Goal: Information Seeking & Learning: Learn about a topic

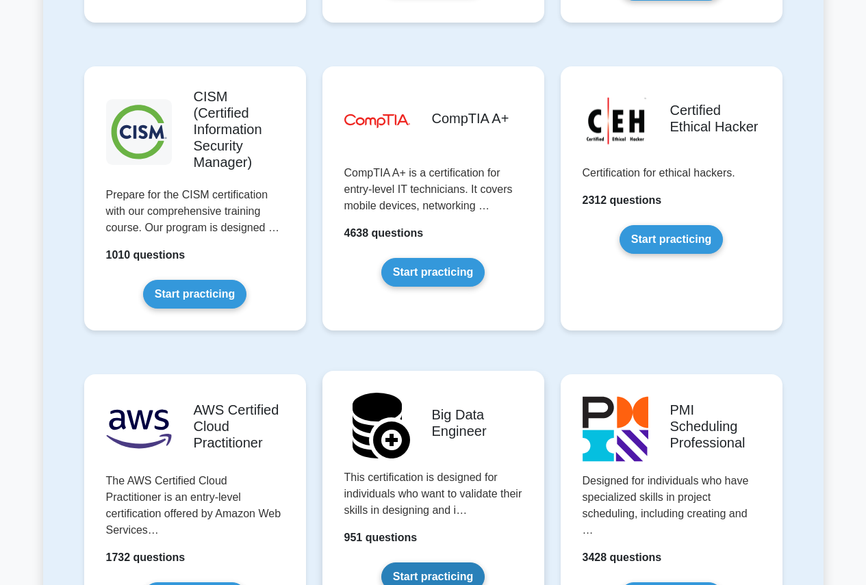
scroll to position [2054, 0]
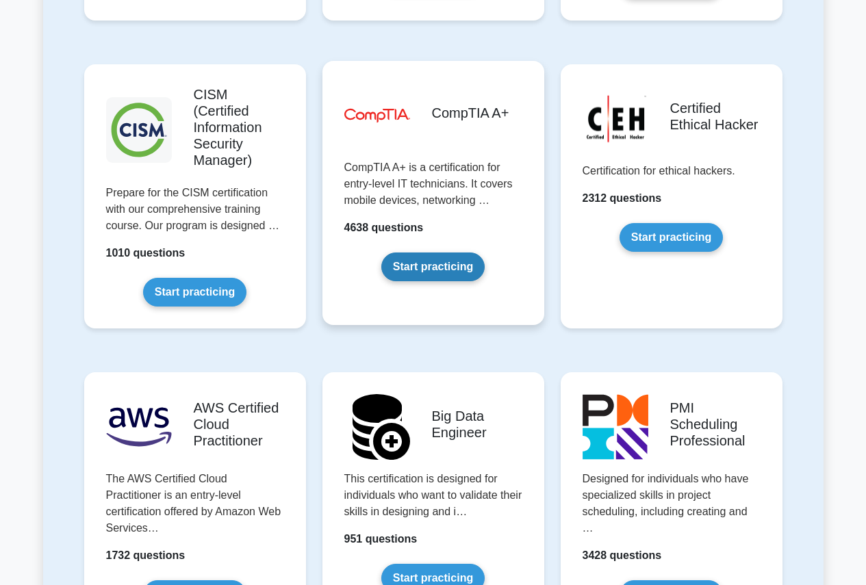
click at [422, 253] on link "Start practicing" at bounding box center [432, 267] width 103 height 29
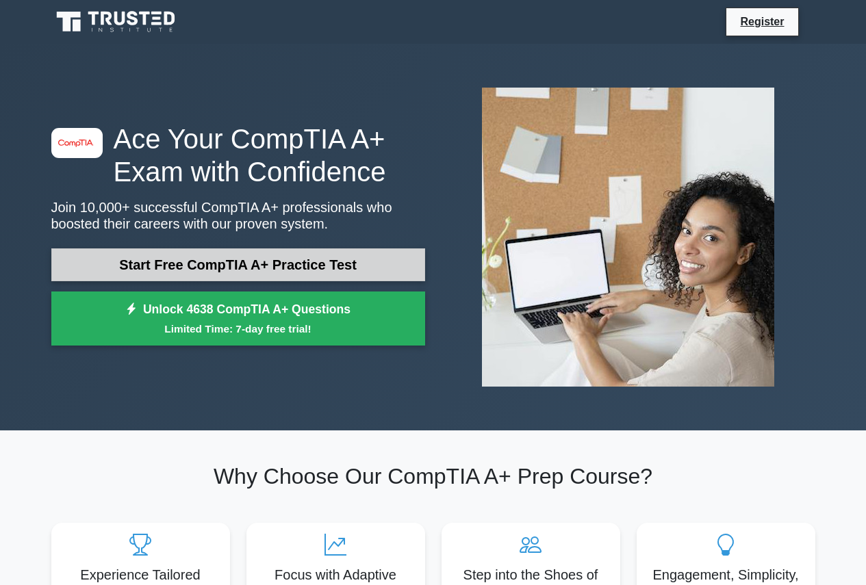
click at [226, 270] on link "Start Free CompTIA A+ Practice Test" at bounding box center [238, 265] width 374 height 33
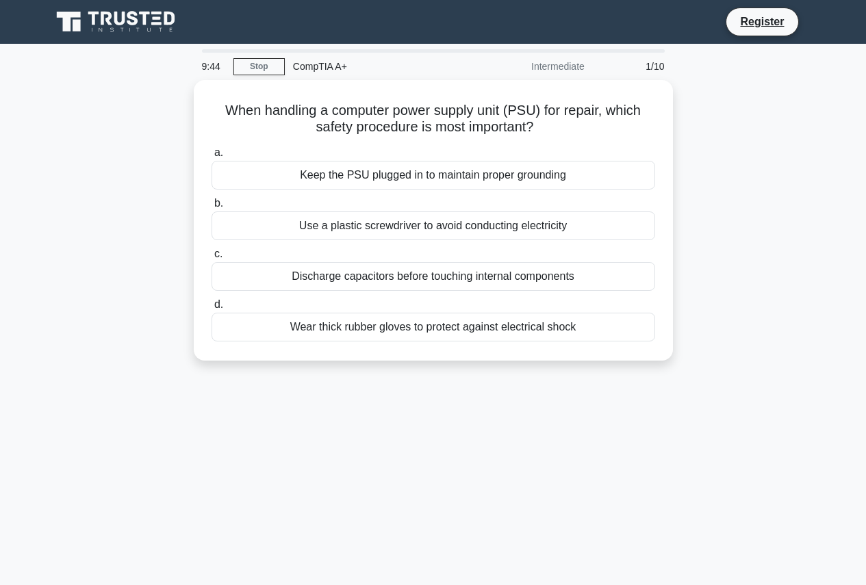
click at [85, 431] on div "9:44 Stop CompTIA A+ Intermediate 1/10 When handling a computer power supply un…" at bounding box center [433, 391] width 781 height 685
